Goal: Transaction & Acquisition: Purchase product/service

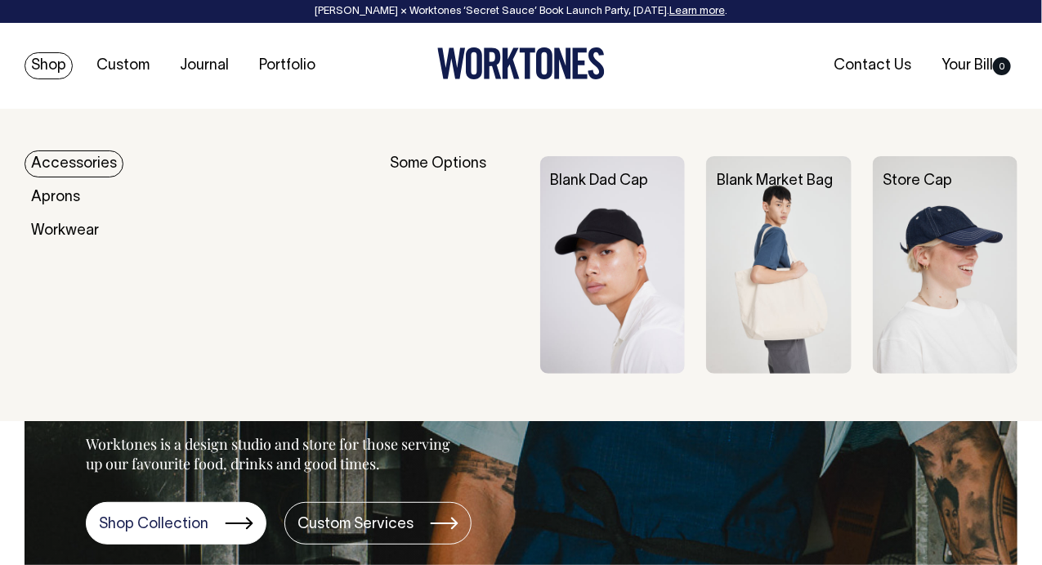
click at [56, 64] on link "Shop" at bounding box center [49, 65] width 48 height 27
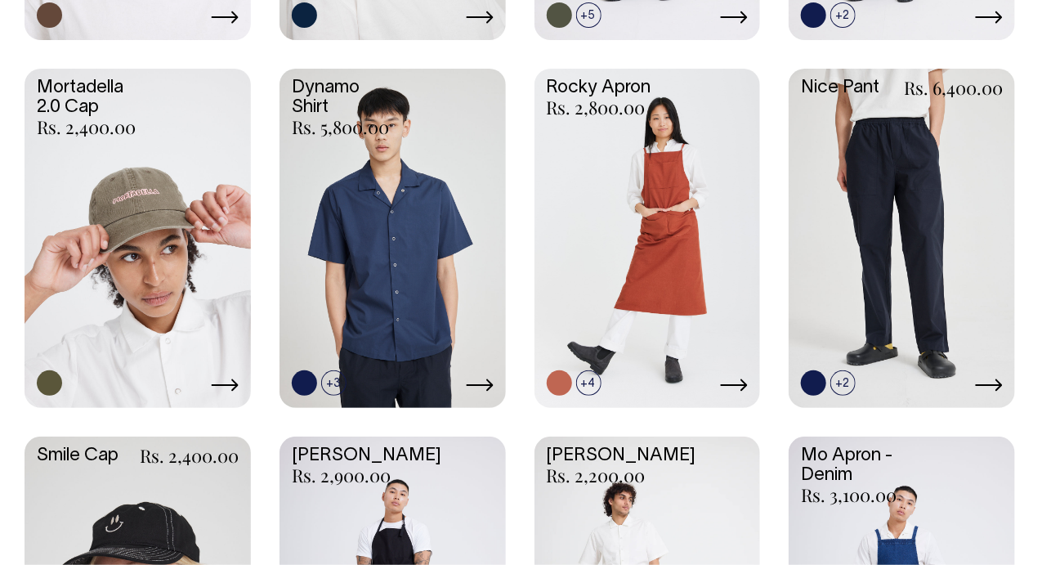
scroll to position [1616, 0]
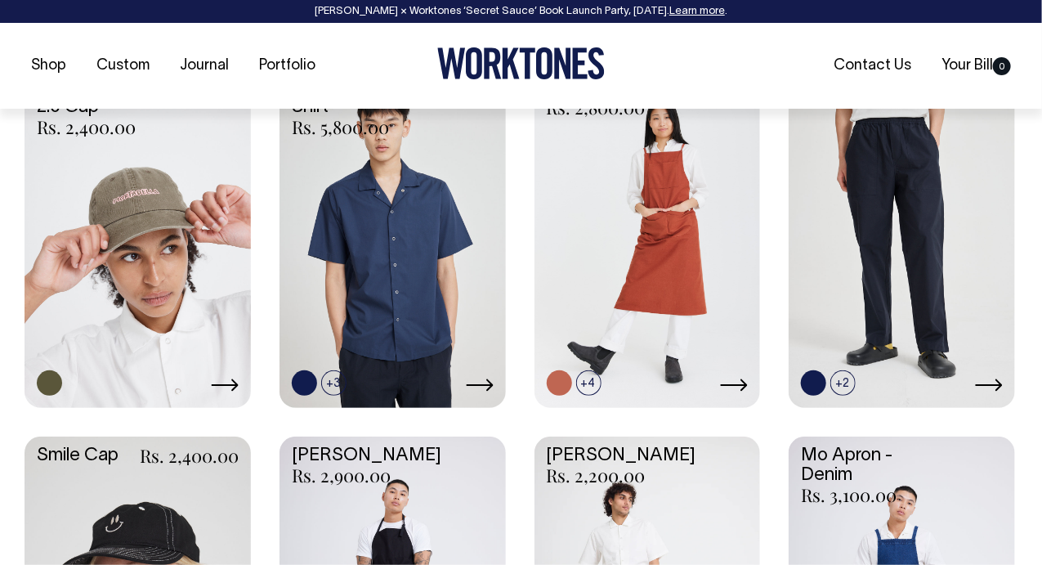
click at [435, 292] on link at bounding box center [393, 237] width 226 height 336
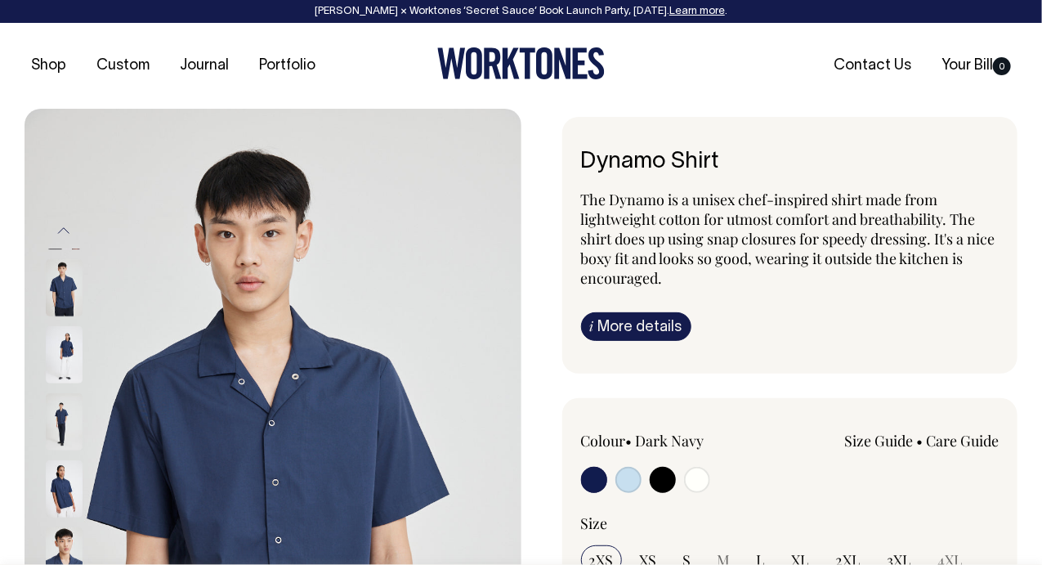
click at [658, 481] on input "radio" at bounding box center [663, 480] width 26 height 26
radio input "true"
select select "Black"
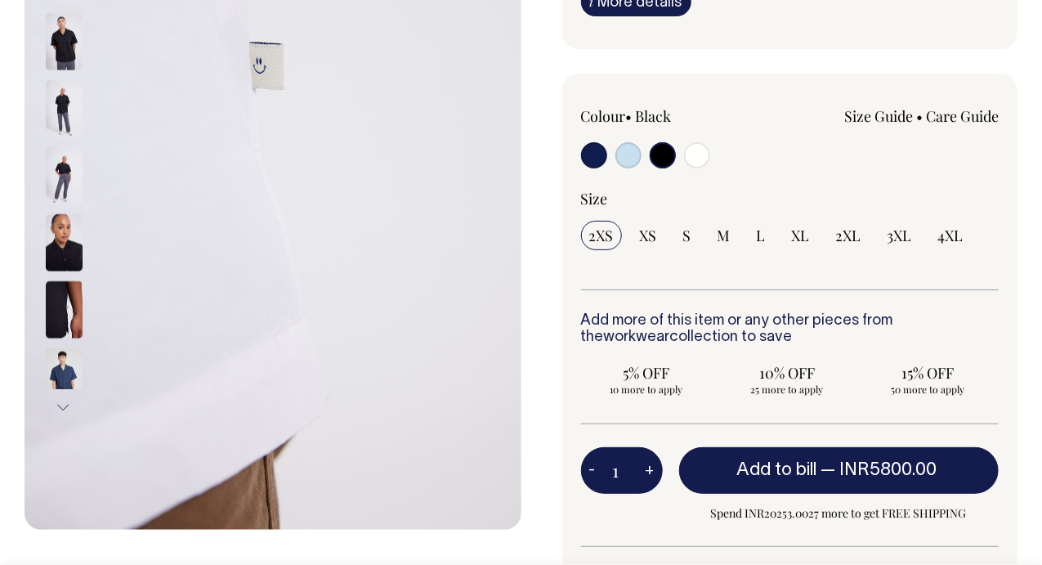
scroll to position [325, 0]
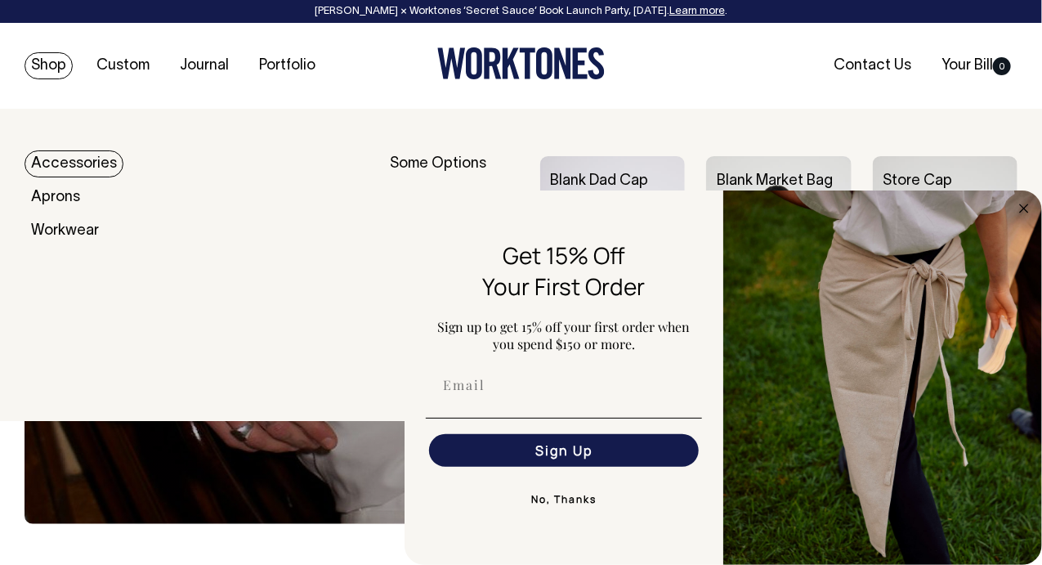
click at [58, 61] on link "Shop" at bounding box center [49, 65] width 48 height 27
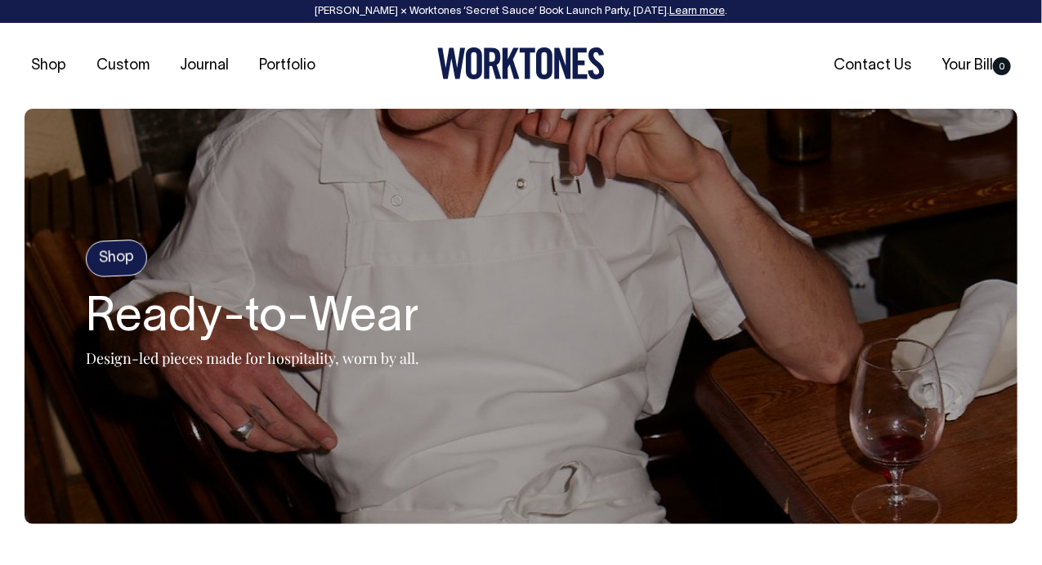
click at [128, 259] on h4 "Shop" at bounding box center [116, 258] width 63 height 38
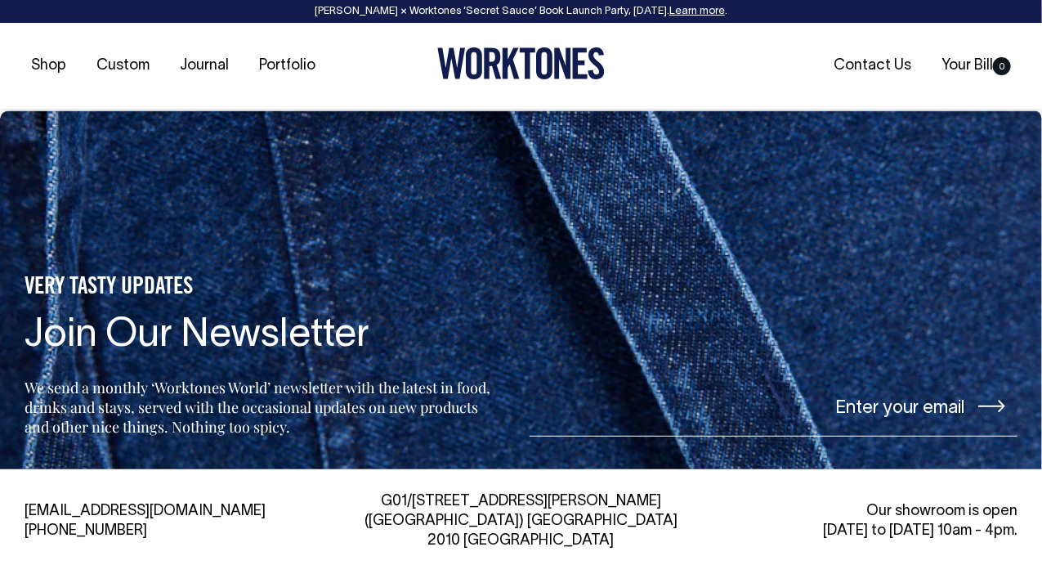
scroll to position [3075, 0]
